Goal: Task Accomplishment & Management: Manage account settings

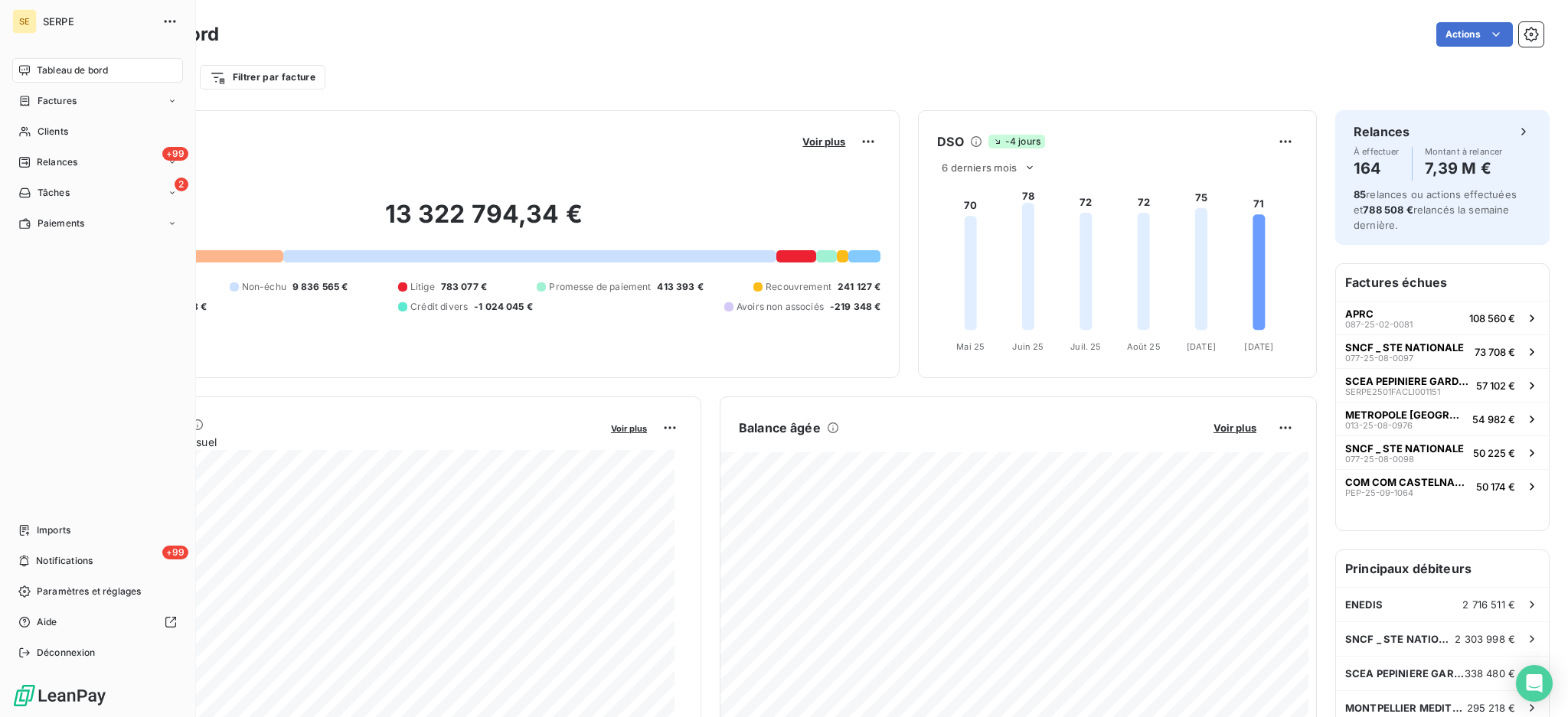
click at [90, 20] on span "SERPE" at bounding box center [98, 21] width 111 height 12
click at [46, 19] on span "SERPE" at bounding box center [98, 21] width 111 height 12
click at [54, 125] on span "Clients" at bounding box center [53, 132] width 31 height 14
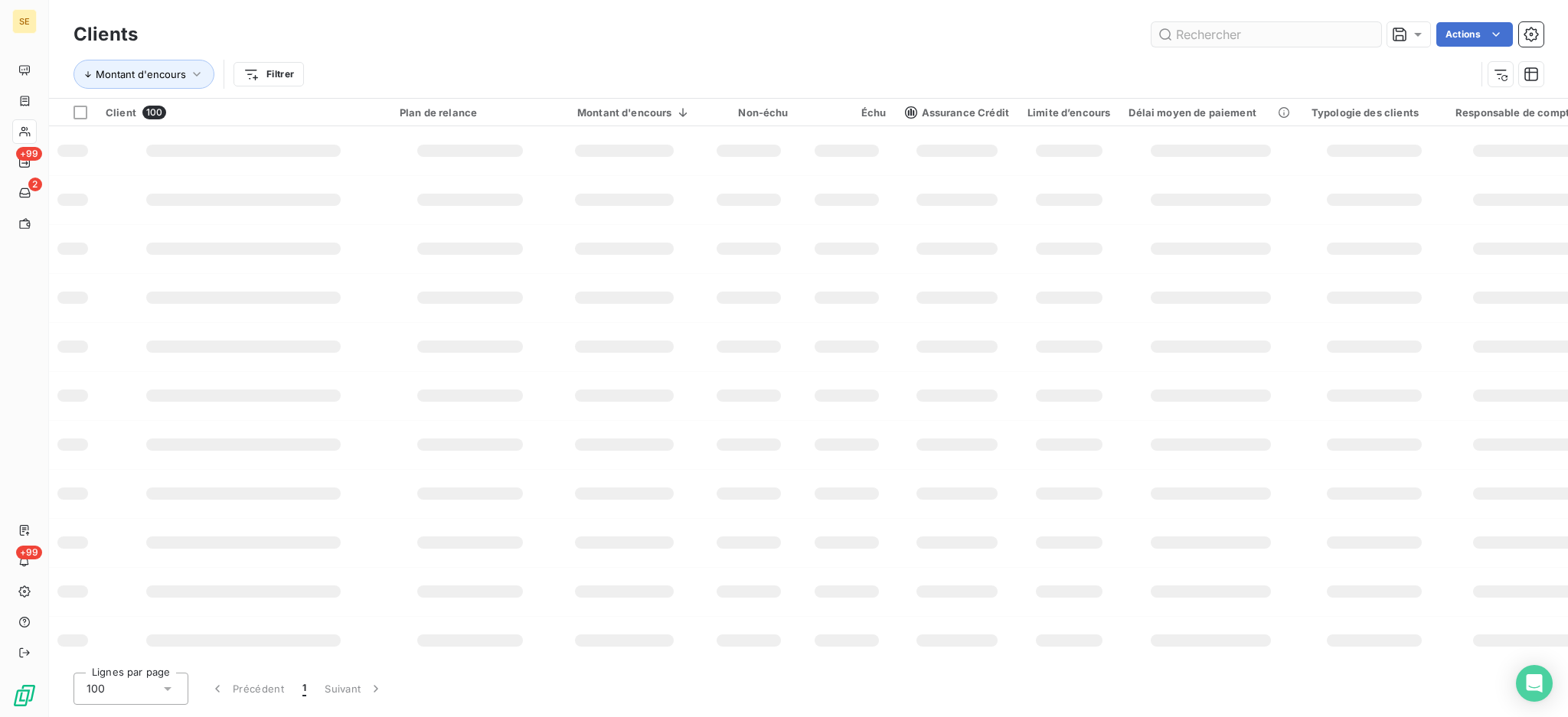
click at [1245, 35] on input "text" at bounding box center [1266, 34] width 230 height 24
type input "41ffb"
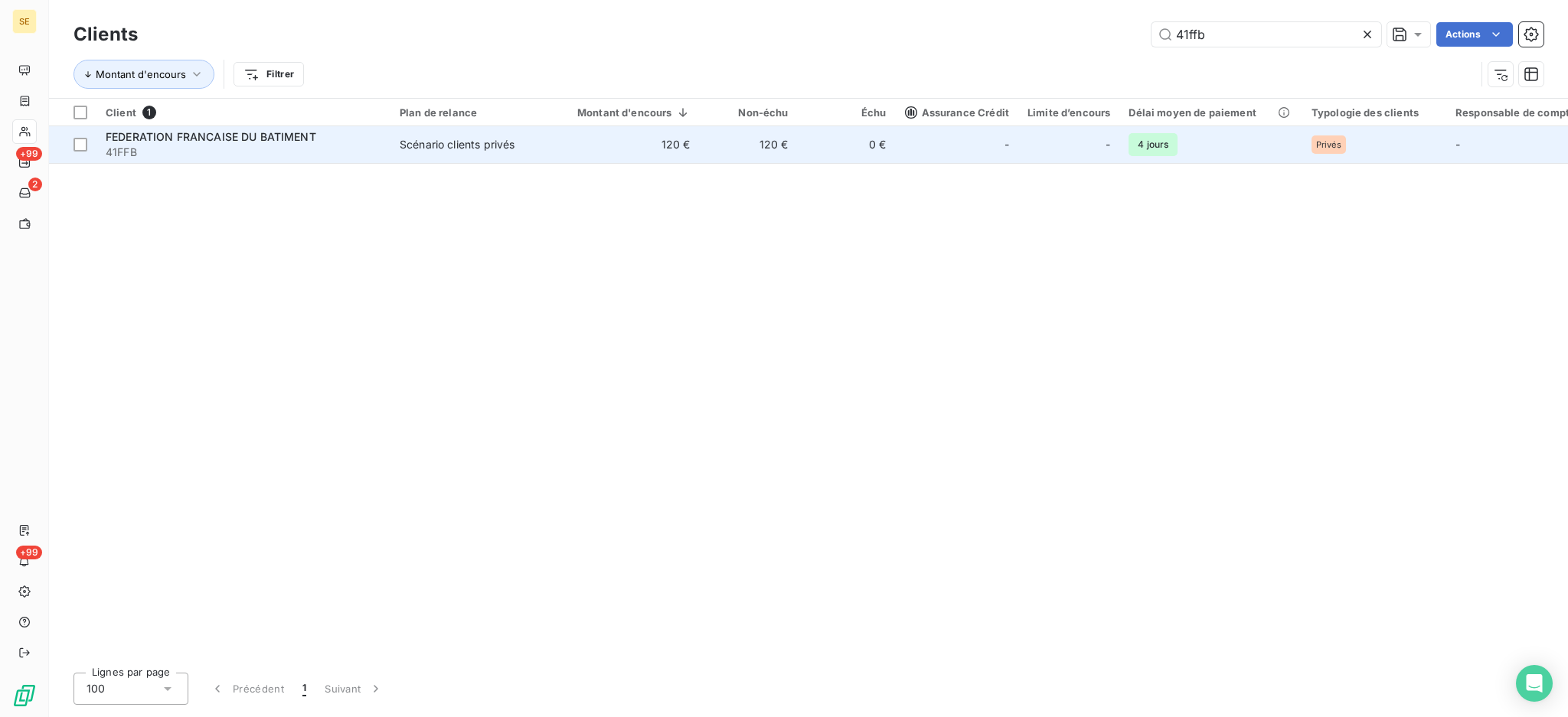
click at [250, 136] on span "FEDERATION FRANCAISE DU BATIMENT" at bounding box center [211, 137] width 211 height 13
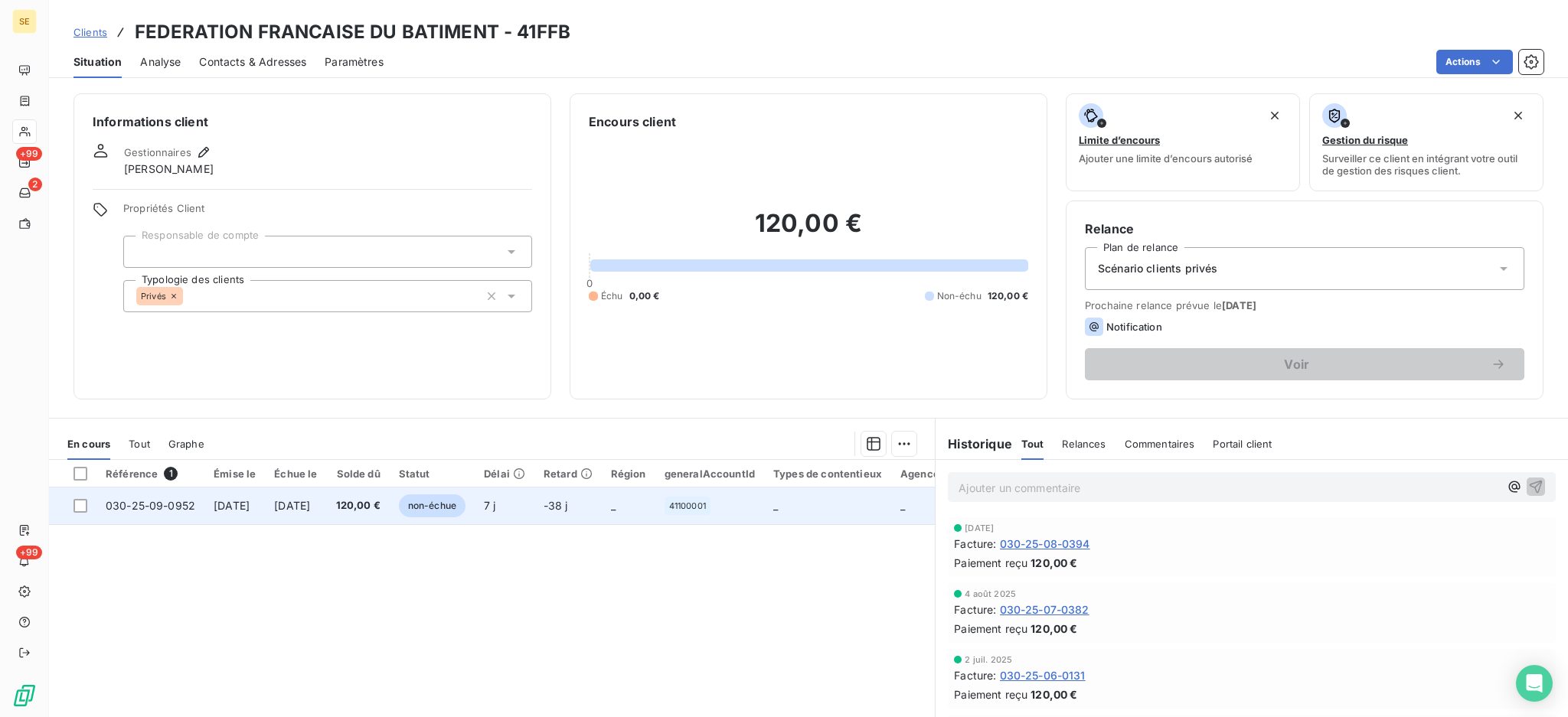
click at [380, 513] on span "120,00 €" at bounding box center [358, 506] width 45 height 15
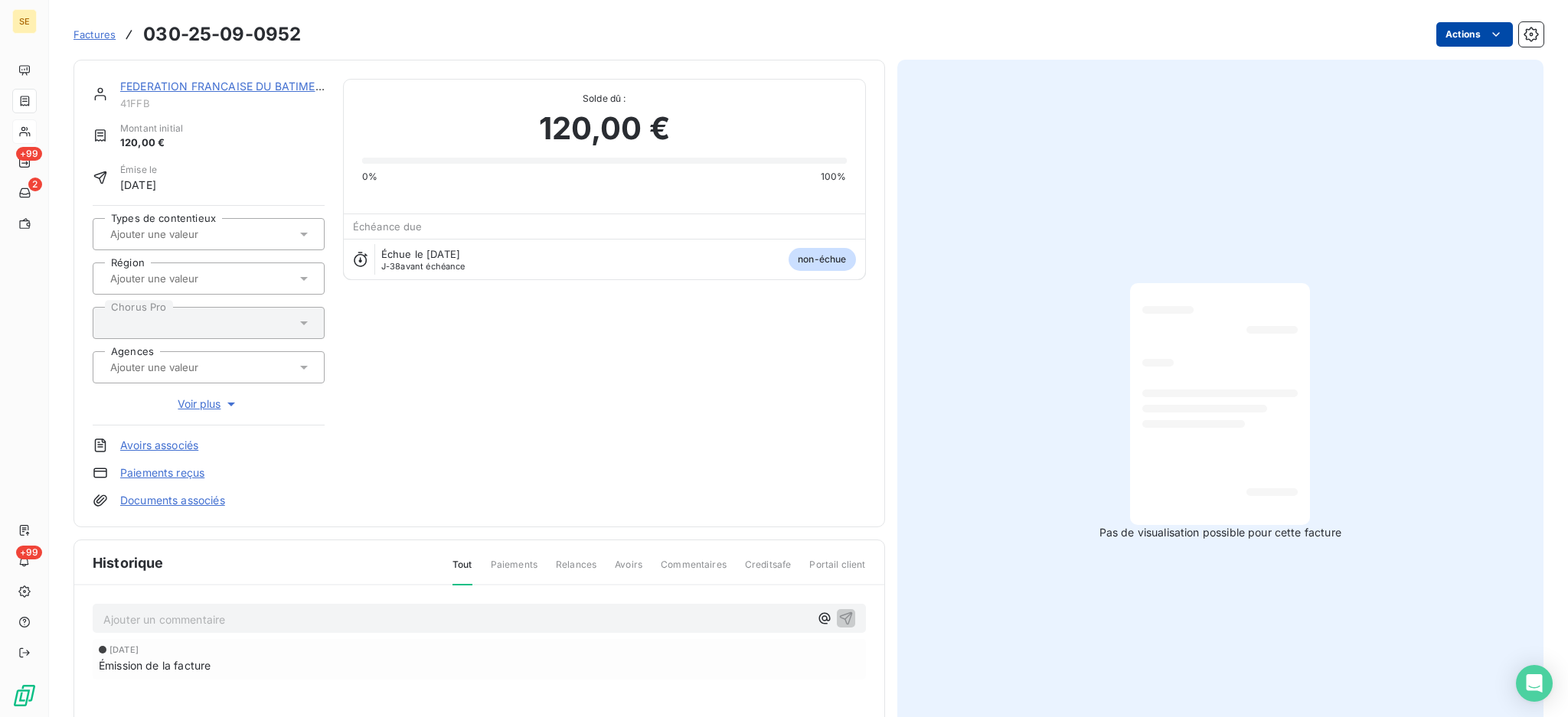
click at [1439, 32] on html "SE +99 2 +99 Factures 030-25-09-0952 Actions FEDERATION FRANCAISE DU BATIMENT 4…" at bounding box center [784, 358] width 1568 height 717
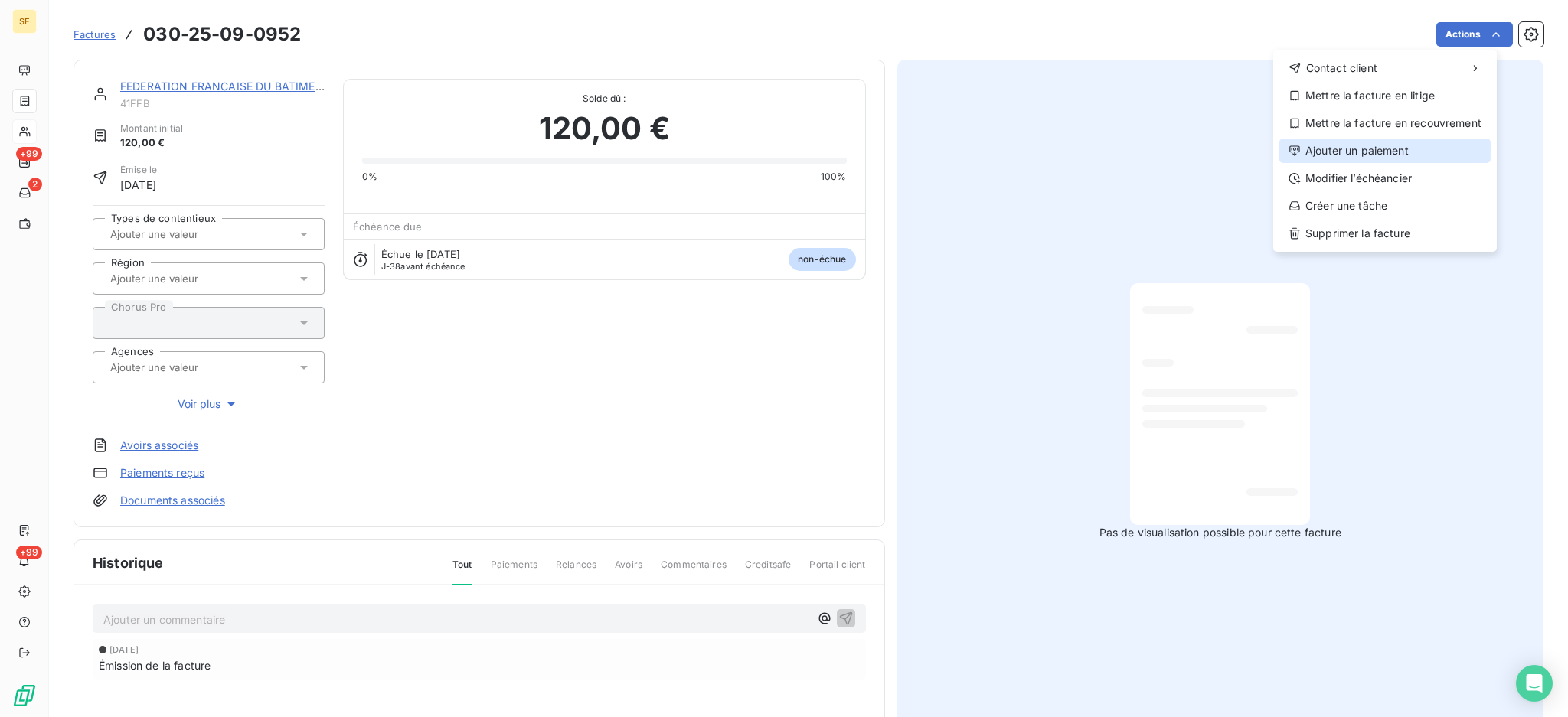
click at [1380, 151] on div "Ajouter un paiement" at bounding box center [1385, 150] width 211 height 24
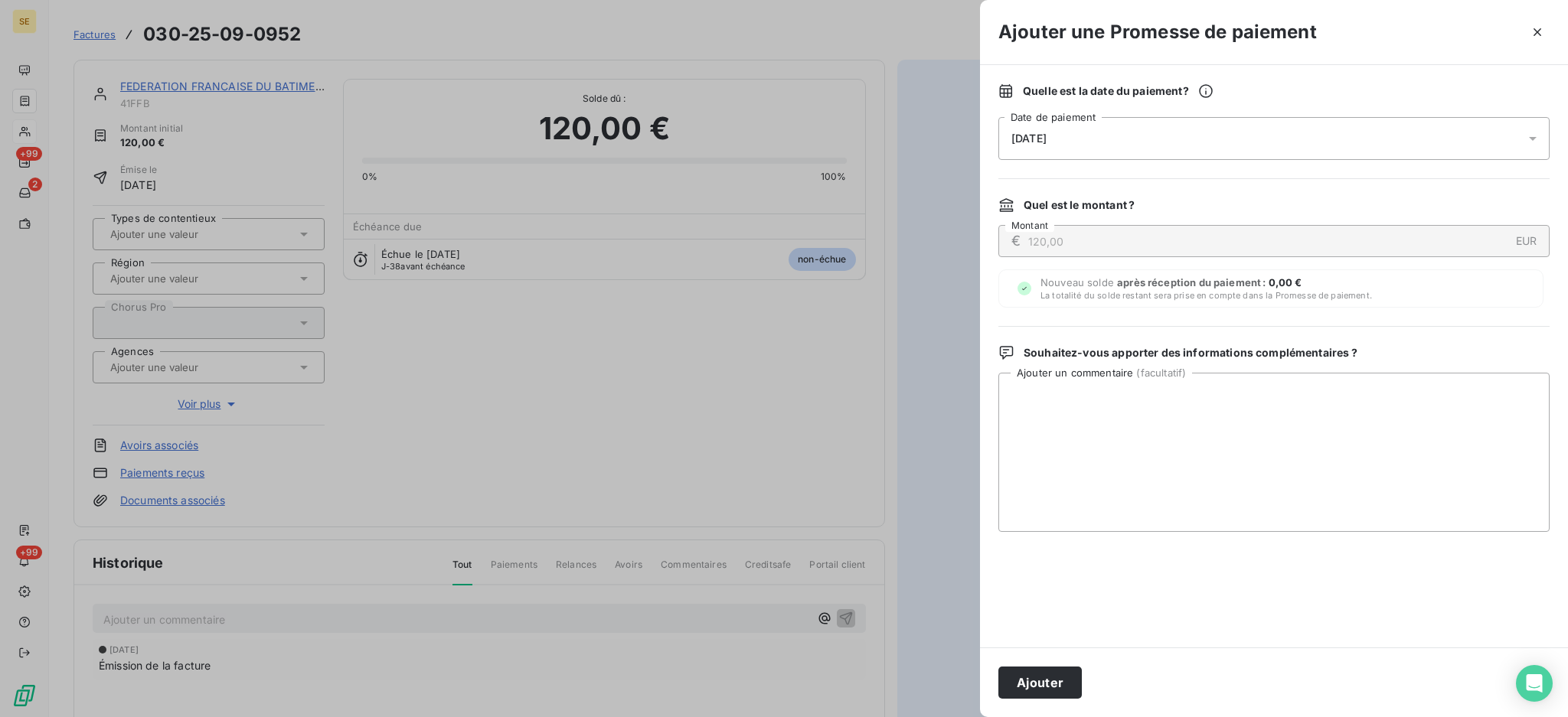
click at [1537, 135] on icon at bounding box center [1532, 138] width 15 height 15
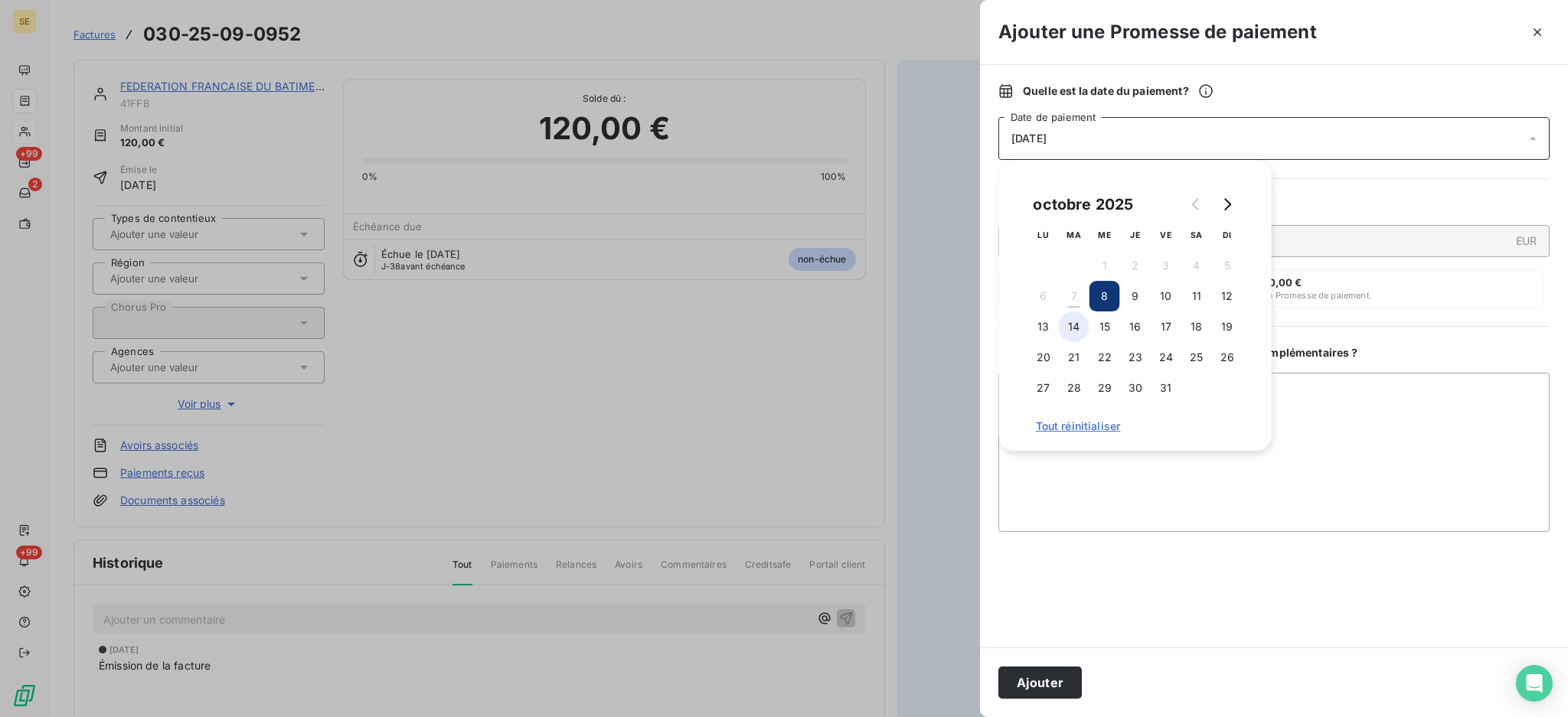
click at [1087, 327] on button "14" at bounding box center [1074, 327] width 31 height 31
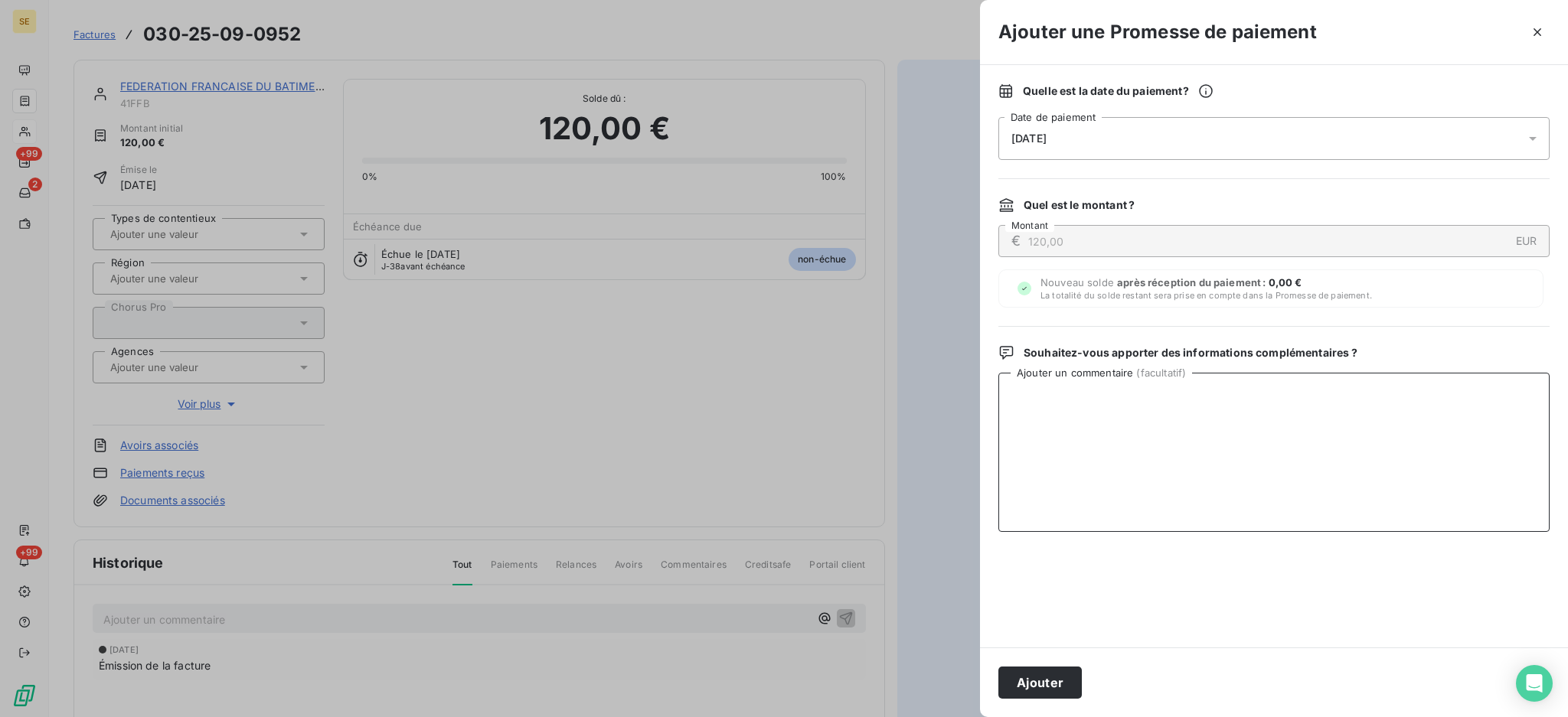
click at [1289, 404] on textarea "Ajouter un commentaire ( facultatif )" at bounding box center [1274, 453] width 551 height 159
type textarea "A"
drag, startPoint x: 1142, startPoint y: 411, endPoint x: 982, endPoint y: 402, distance: 160.3
click at [982, 402] on div "Quelle est la date du paiement ? [DATE] Date de paiement Quel est le montant ? …" at bounding box center [1273, 356] width 588 height 583
click at [1225, 393] on textarea "TDB - Virt reçu le 07/10" at bounding box center [1274, 453] width 551 height 159
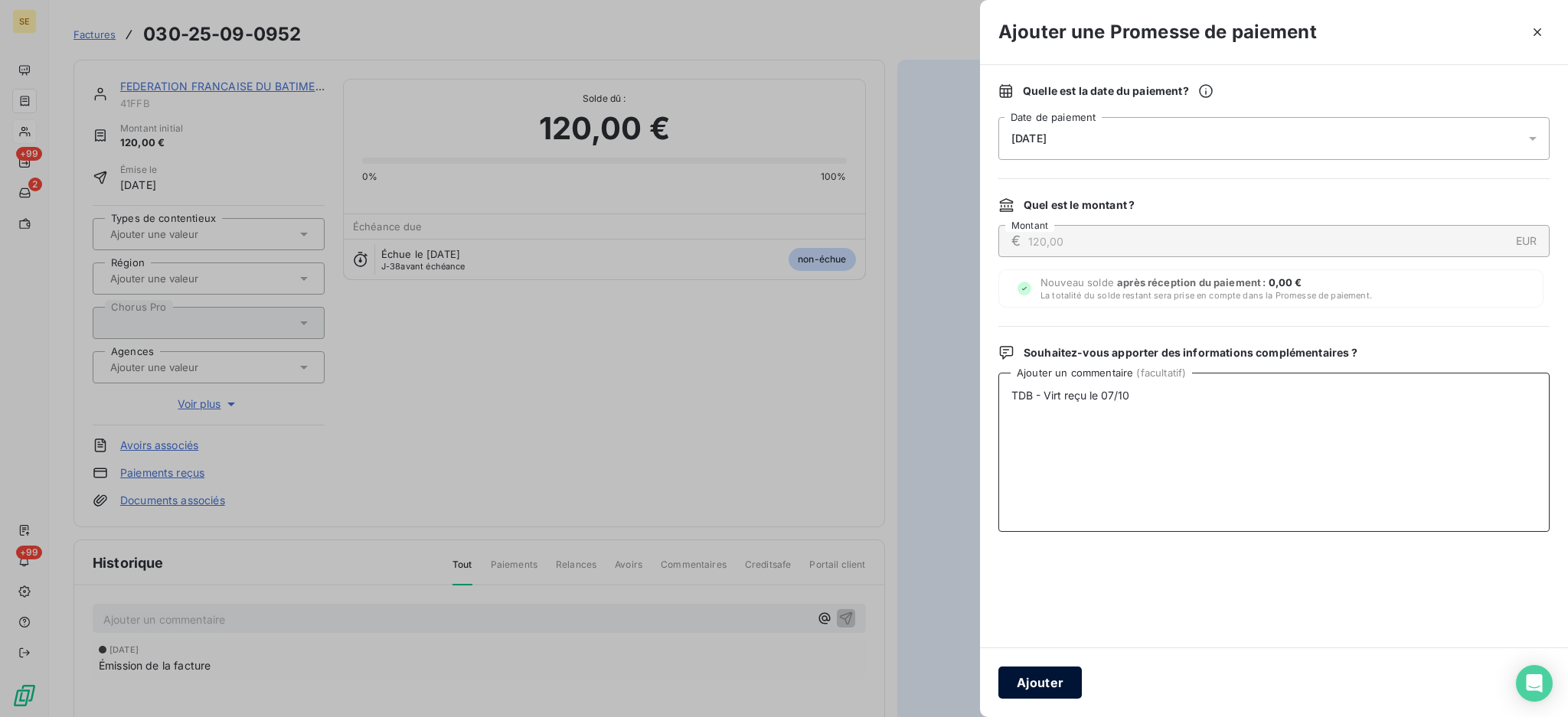
type textarea "TDB - Virt reçu le 07/10"
click at [1027, 683] on button "Ajouter" at bounding box center [1040, 683] width 84 height 33
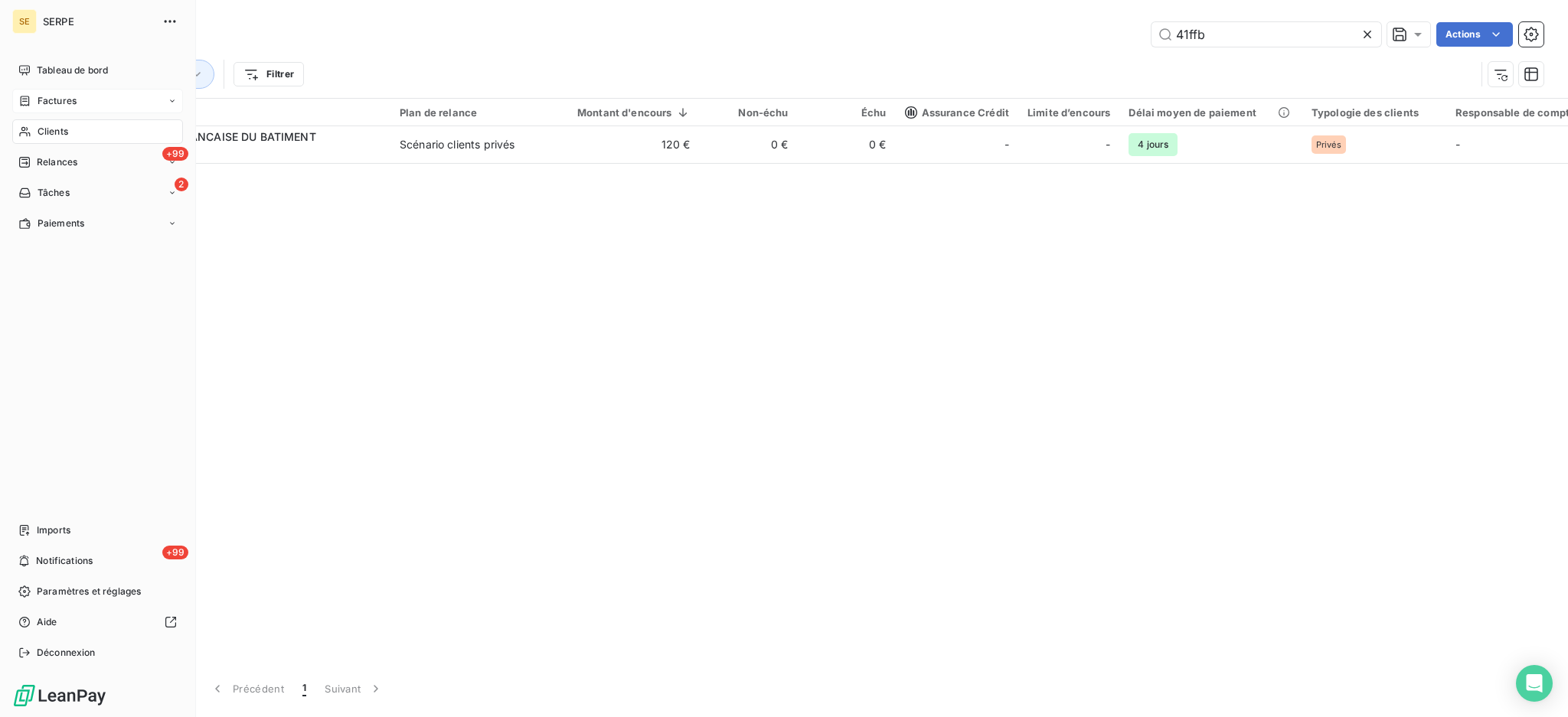
click at [55, 98] on span "Factures" at bounding box center [57, 101] width 39 height 14
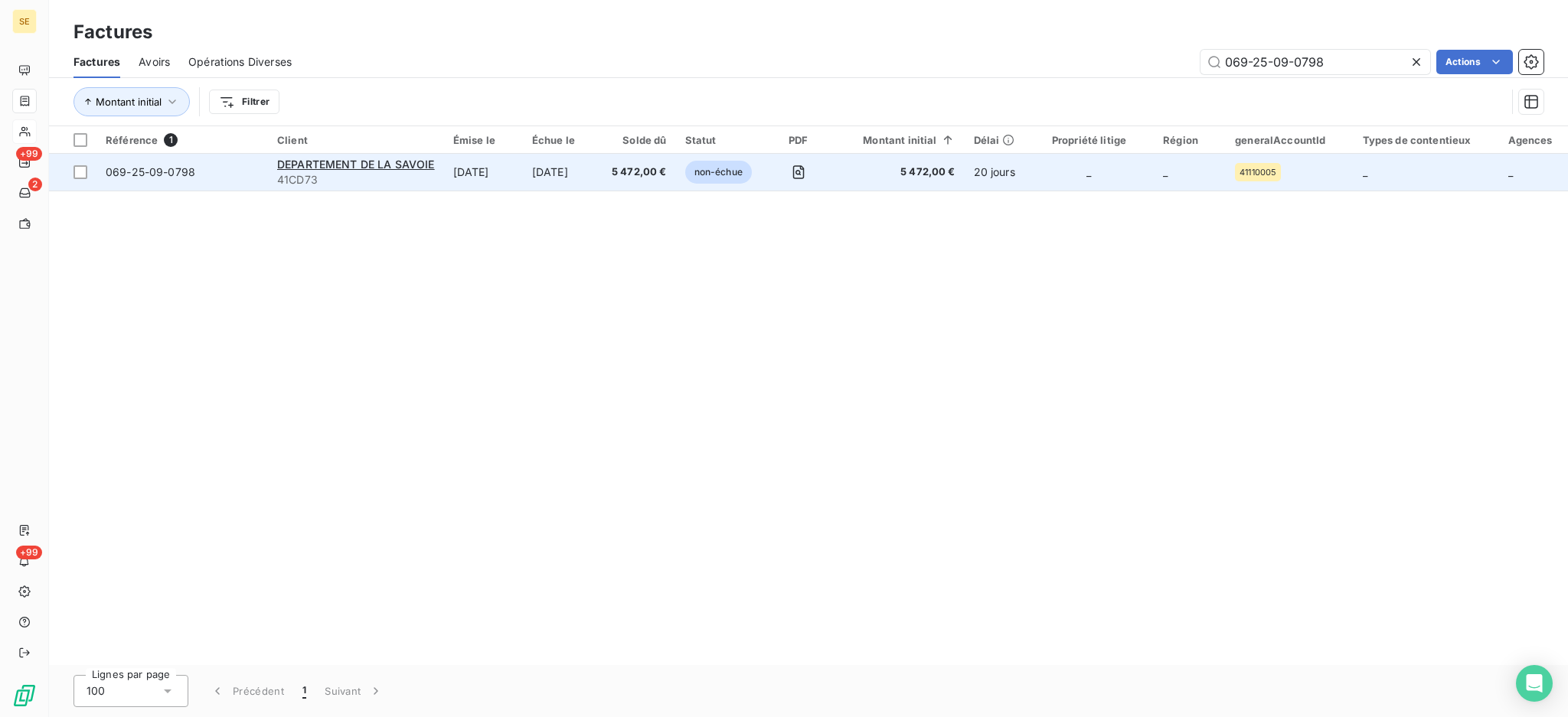
click at [522, 177] on td "[DATE]" at bounding box center [483, 172] width 79 height 37
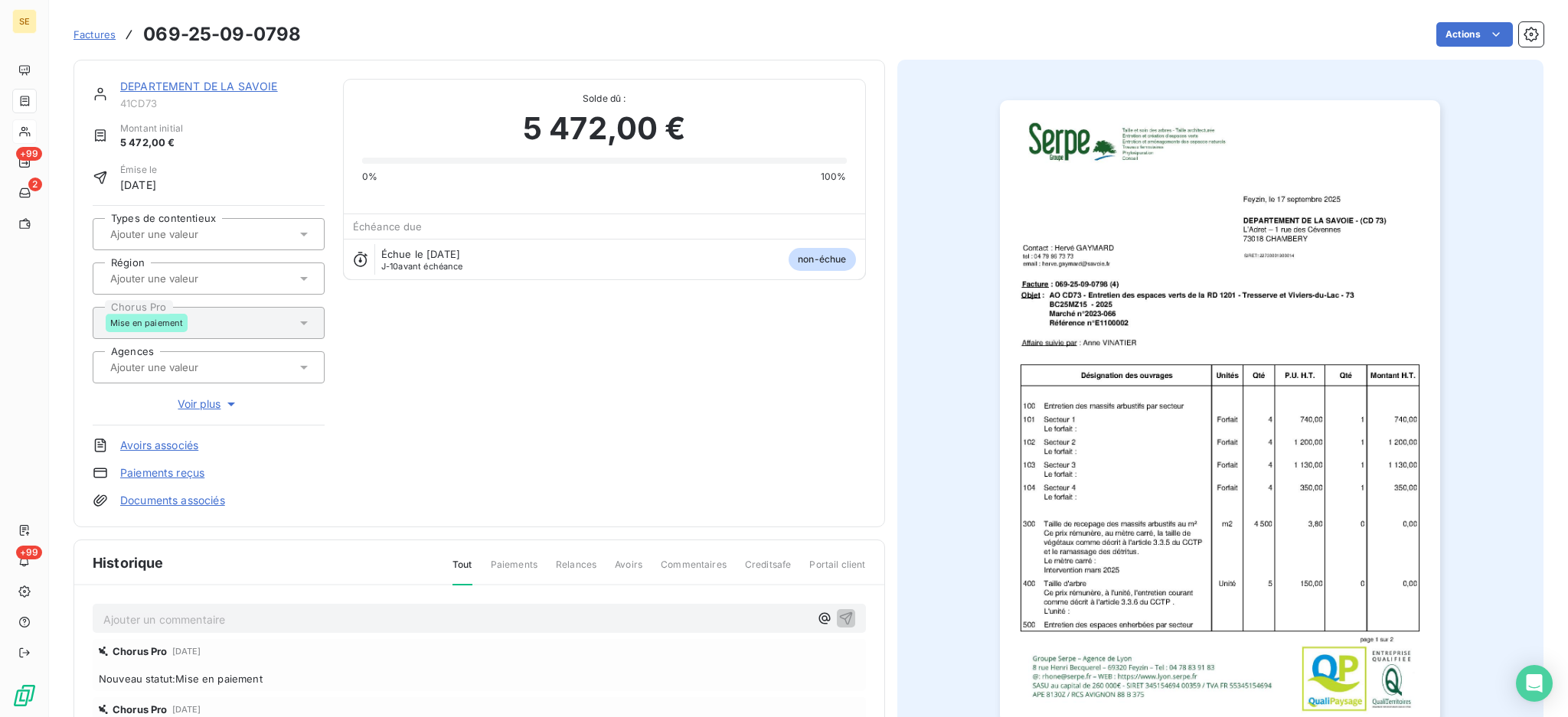
click at [549, 616] on p "Ajouter un commentaire ﻿" at bounding box center [456, 620] width 706 height 20
drag, startPoint x: 280, startPoint y: 624, endPoint x: -58, endPoint y: 612, distance: 338.2
click at [0, 612] on html "SE +99 2 +99 Factures 069-25-09-0798 Actions DEPARTEMENT DE [PERSON_NAME] 41CD7…" at bounding box center [784, 358] width 1568 height 717
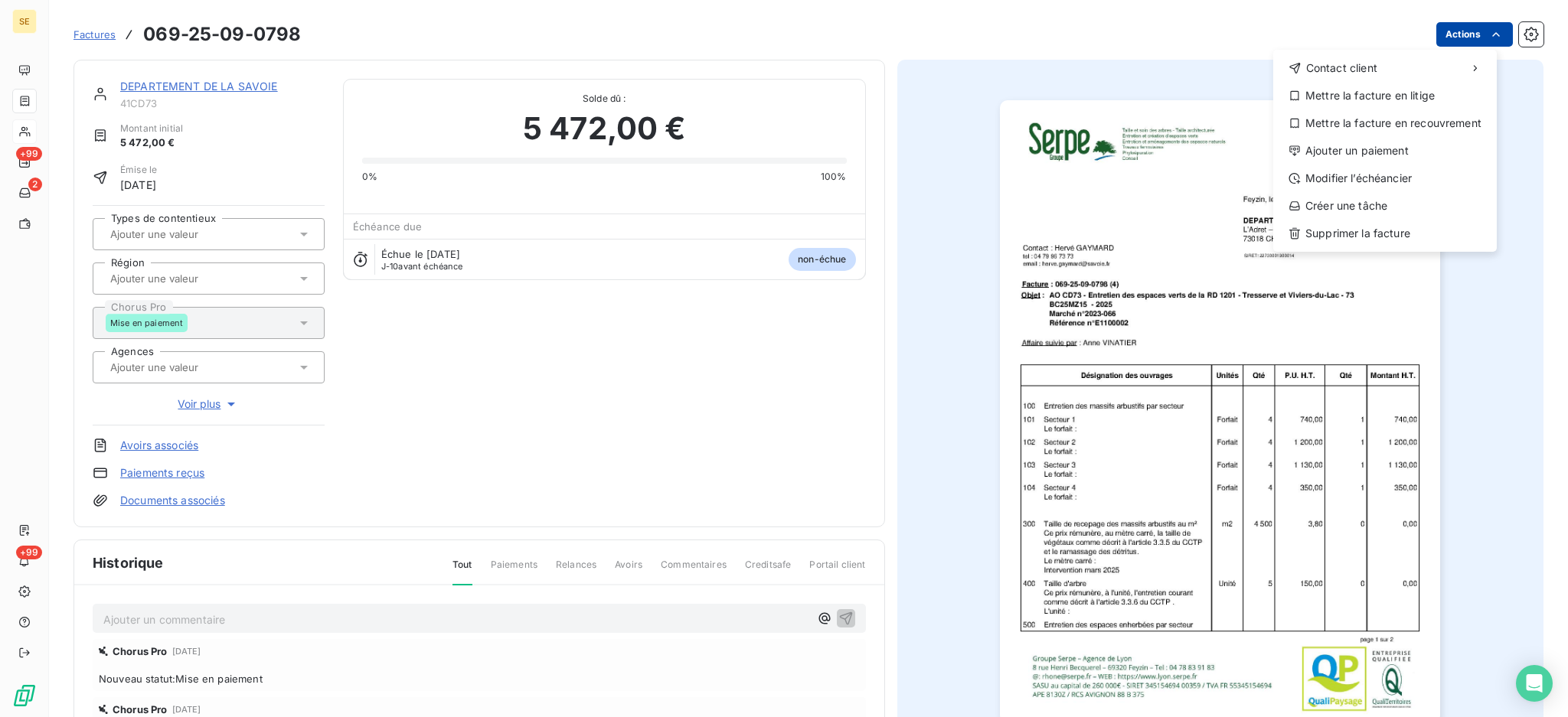
click at [1456, 33] on html "SE +99 2 +99 Factures [PHONE_NUMBER] Actions Contact client Mettre la facture e…" at bounding box center [784, 358] width 1568 height 717
click at [1395, 152] on div "Ajouter un paiement" at bounding box center [1385, 150] width 211 height 24
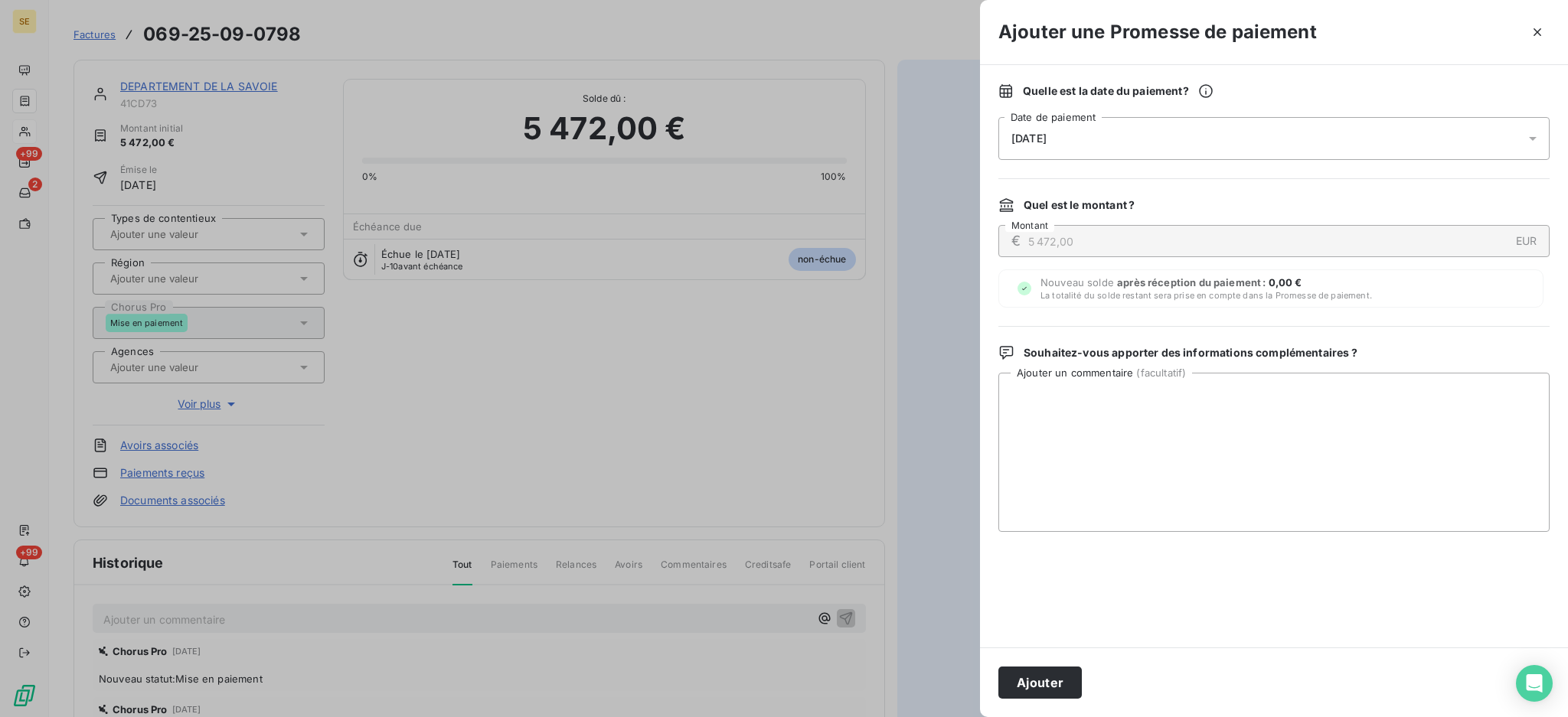
click at [1528, 133] on icon at bounding box center [1532, 138] width 15 height 15
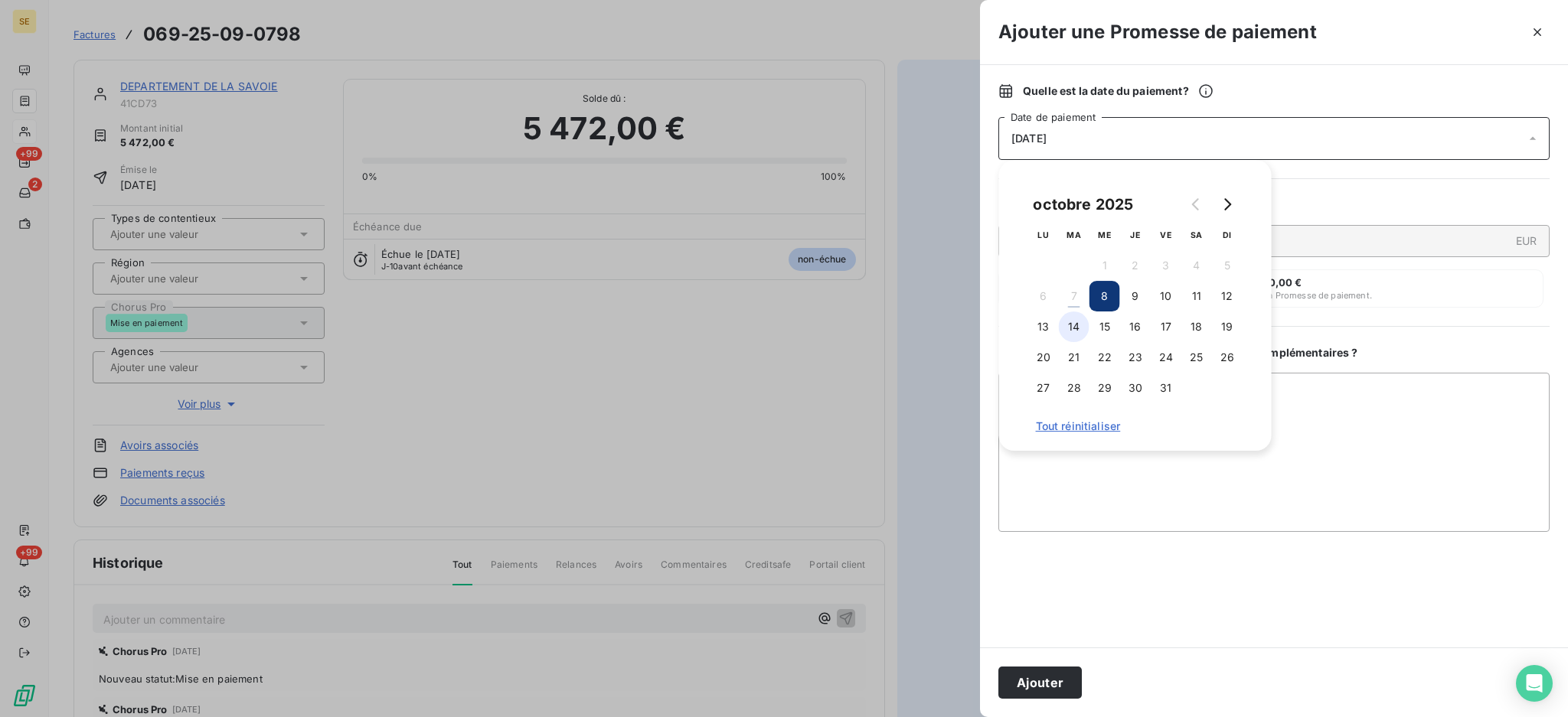
click at [1068, 328] on button "14" at bounding box center [1074, 327] width 31 height 31
click at [1360, 449] on textarea "Ajouter un commentaire ( facultatif )" at bounding box center [1274, 453] width 551 height 159
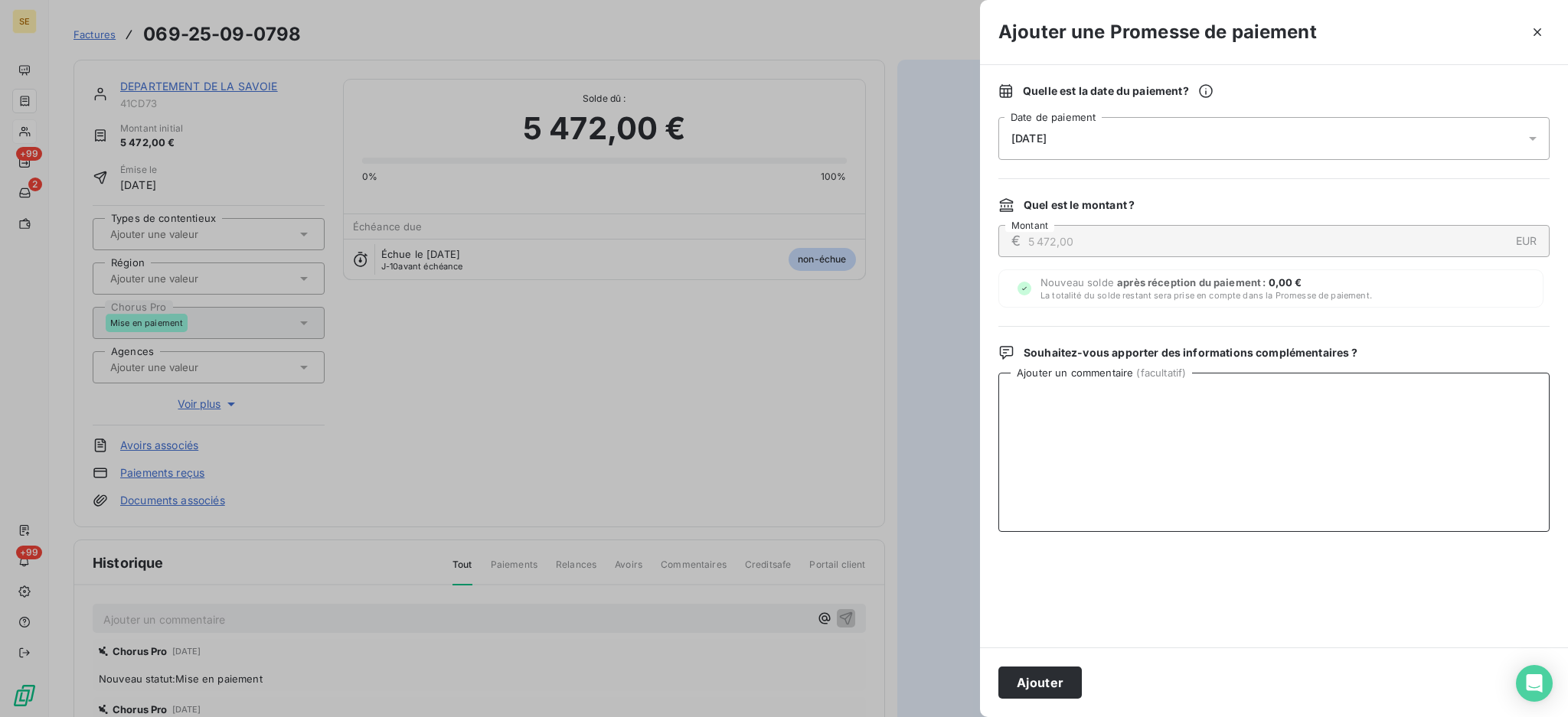
paste textarea "TDB - Virt reçu le 07/10"
type textarea "TDB - Virt reçu le 07/10 - 131.33 €"
click at [1049, 683] on button "Ajouter" at bounding box center [1040, 683] width 84 height 33
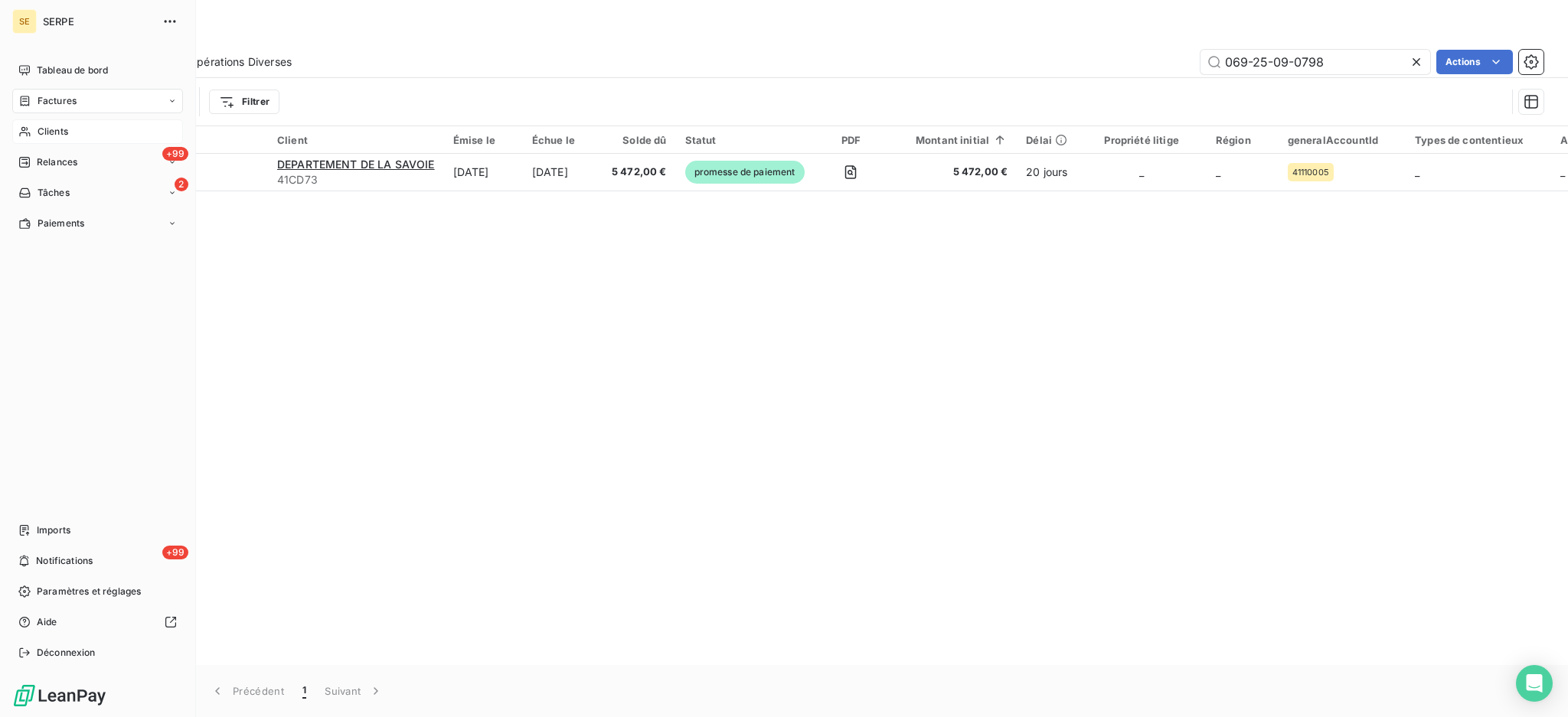
click at [46, 103] on span "Factures" at bounding box center [57, 101] width 39 height 14
click at [41, 132] on span "Clients" at bounding box center [53, 132] width 31 height 14
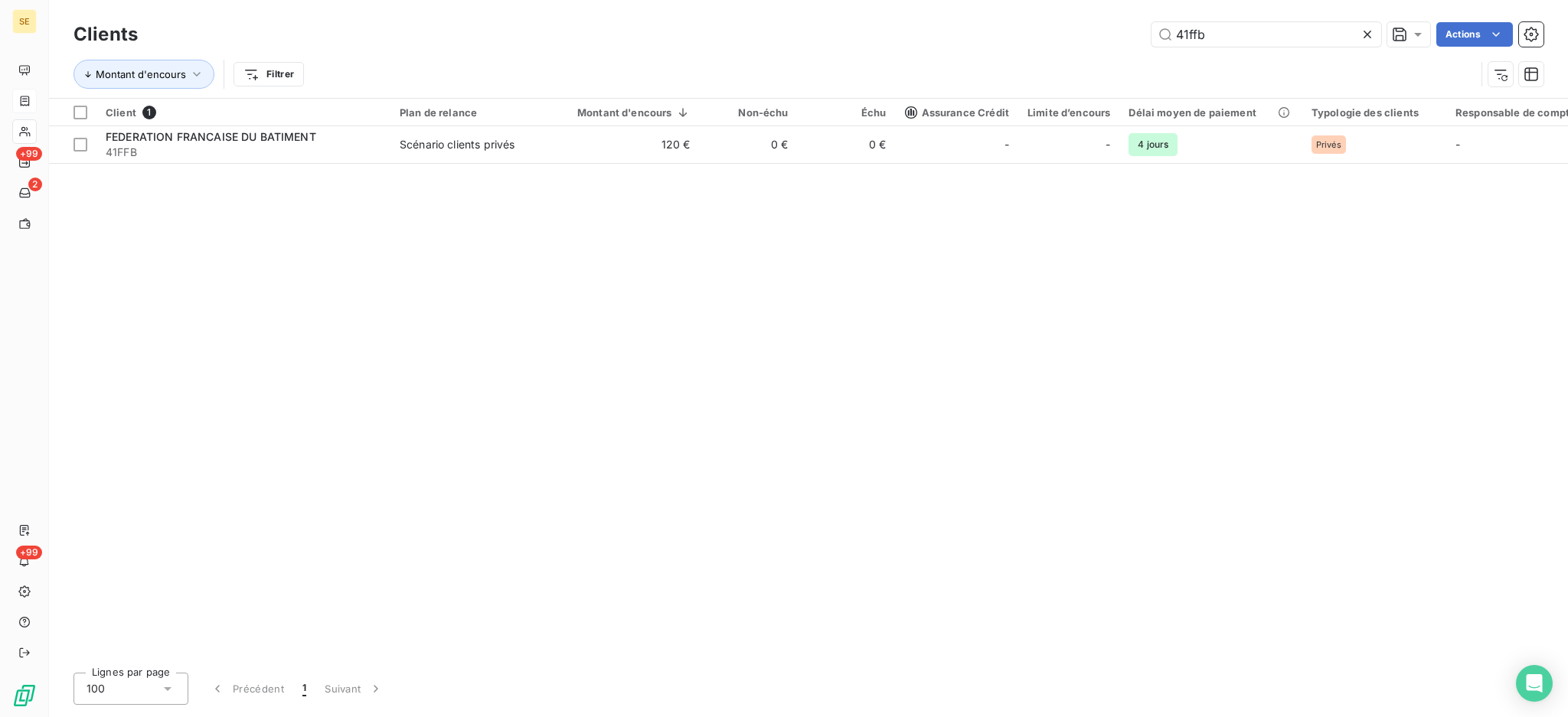
drag, startPoint x: 1222, startPoint y: 41, endPoint x: 913, endPoint y: 69, distance: 310.3
click at [966, 65] on div "Clients 41ffb Actions Montant d'encours Filtrer" at bounding box center [808, 59] width 1470 height 80
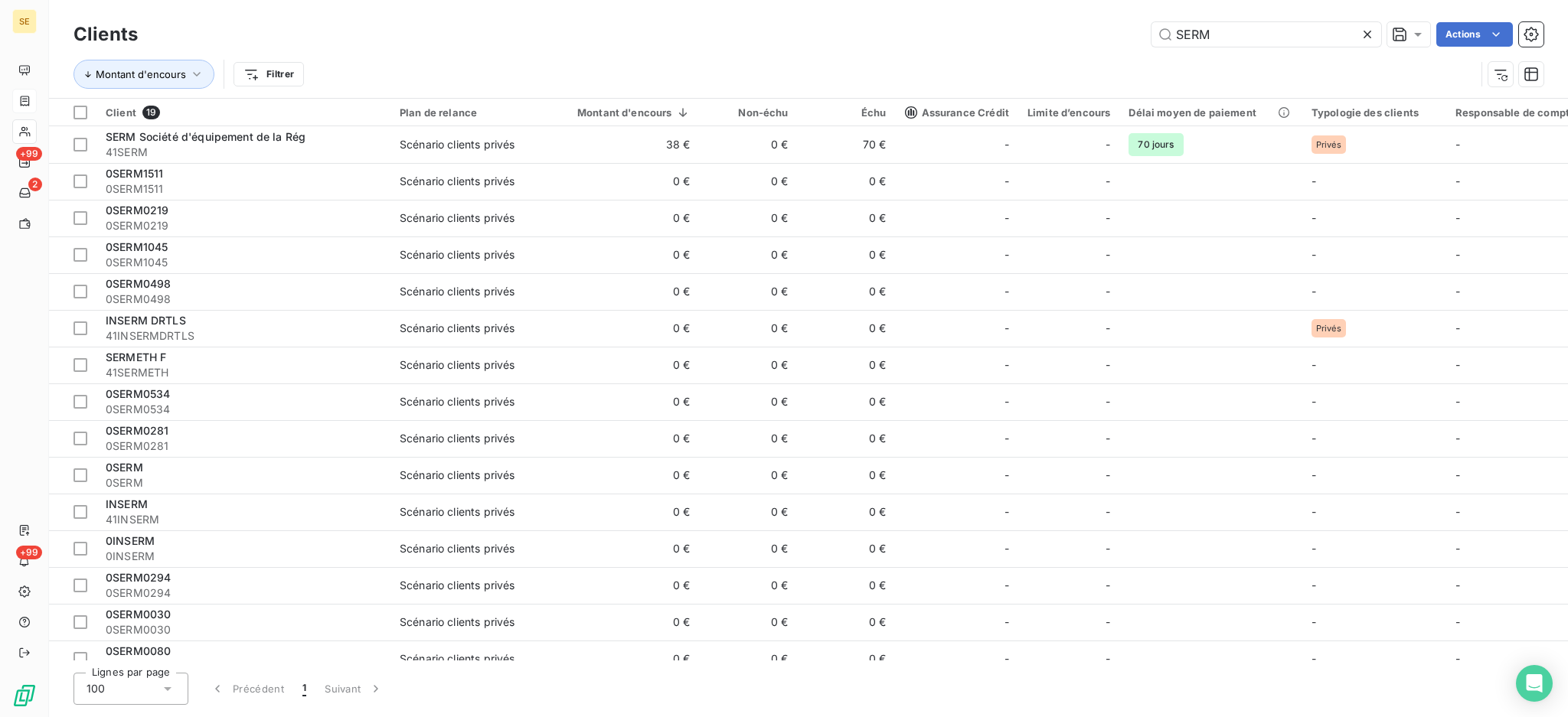
type input "SERM"
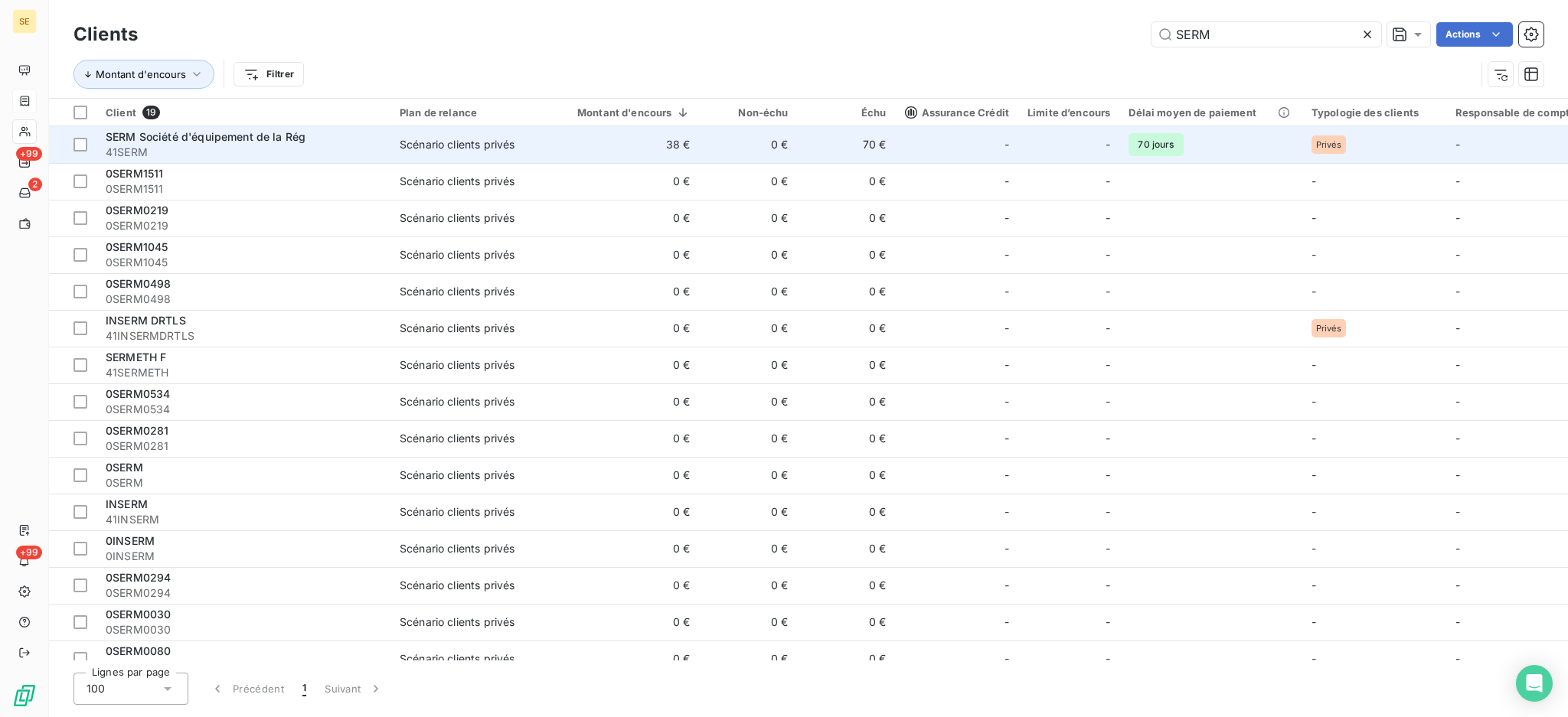
click at [461, 147] on div "Scénario clients privés" at bounding box center [457, 145] width 115 height 15
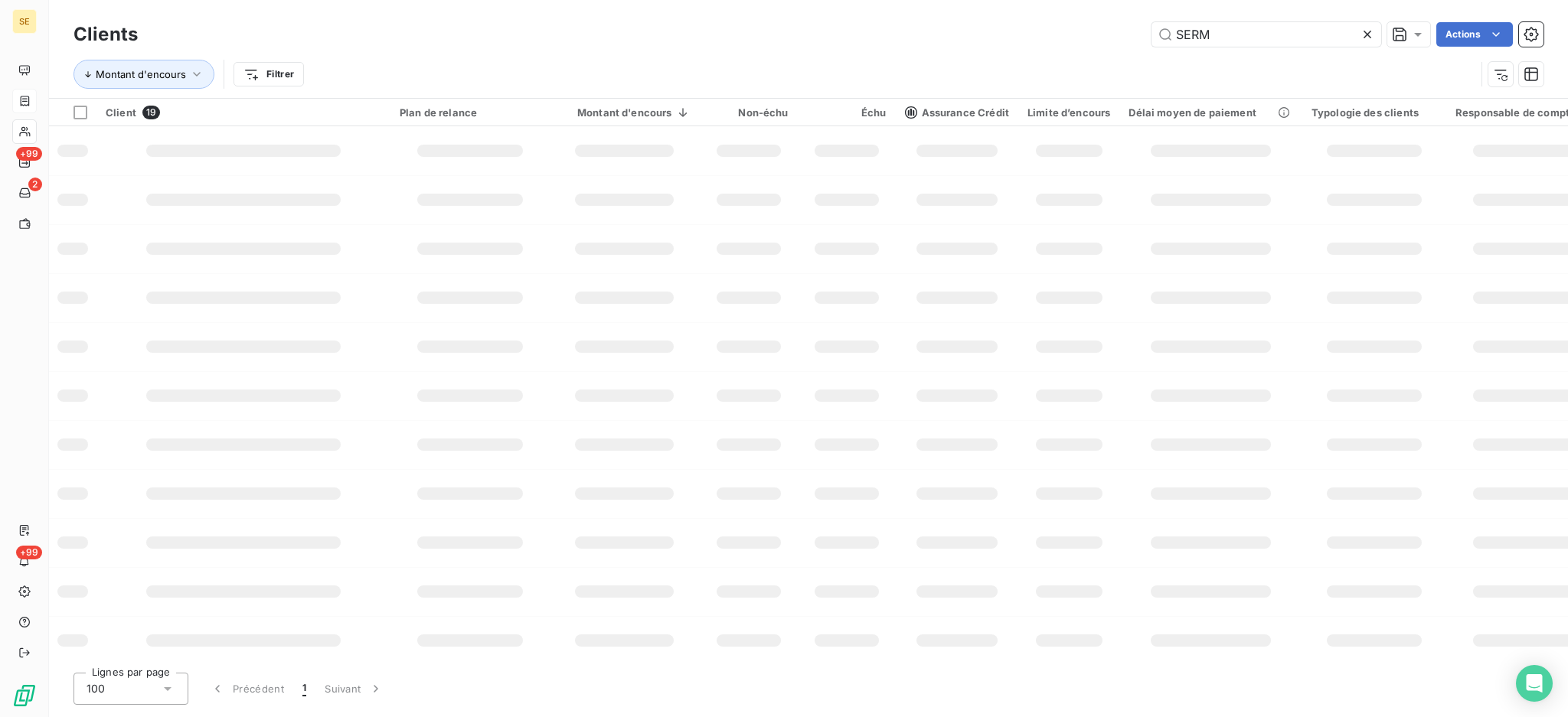
drag, startPoint x: 1251, startPoint y: 32, endPoint x: 1070, endPoint y: 20, distance: 181.4
click at [1076, 20] on div "Clients SERM Actions" at bounding box center [808, 35] width 1470 height 33
type input "GDH"
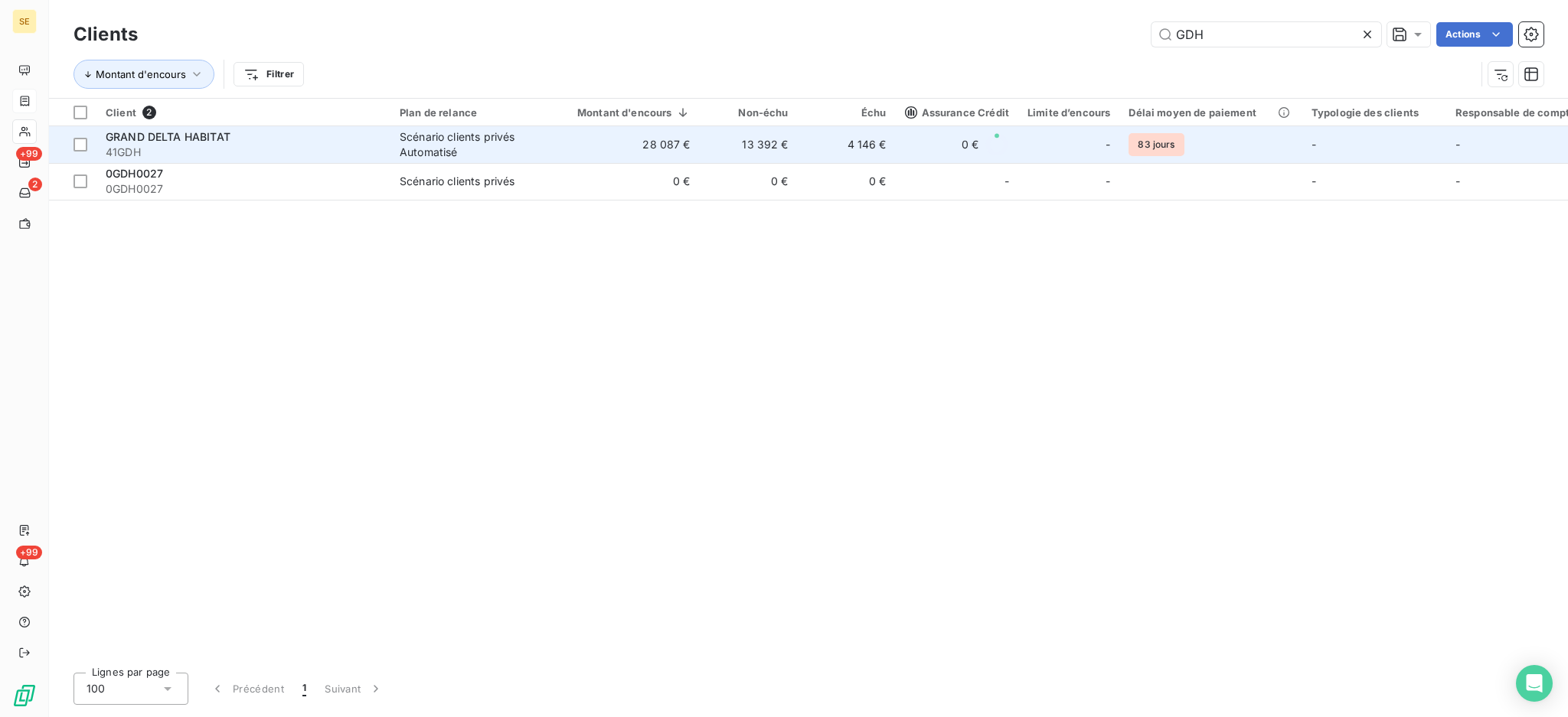
click at [203, 141] on span "GRAND DELTA HABITAT" at bounding box center [168, 137] width 125 height 13
